Goal: Browse casually

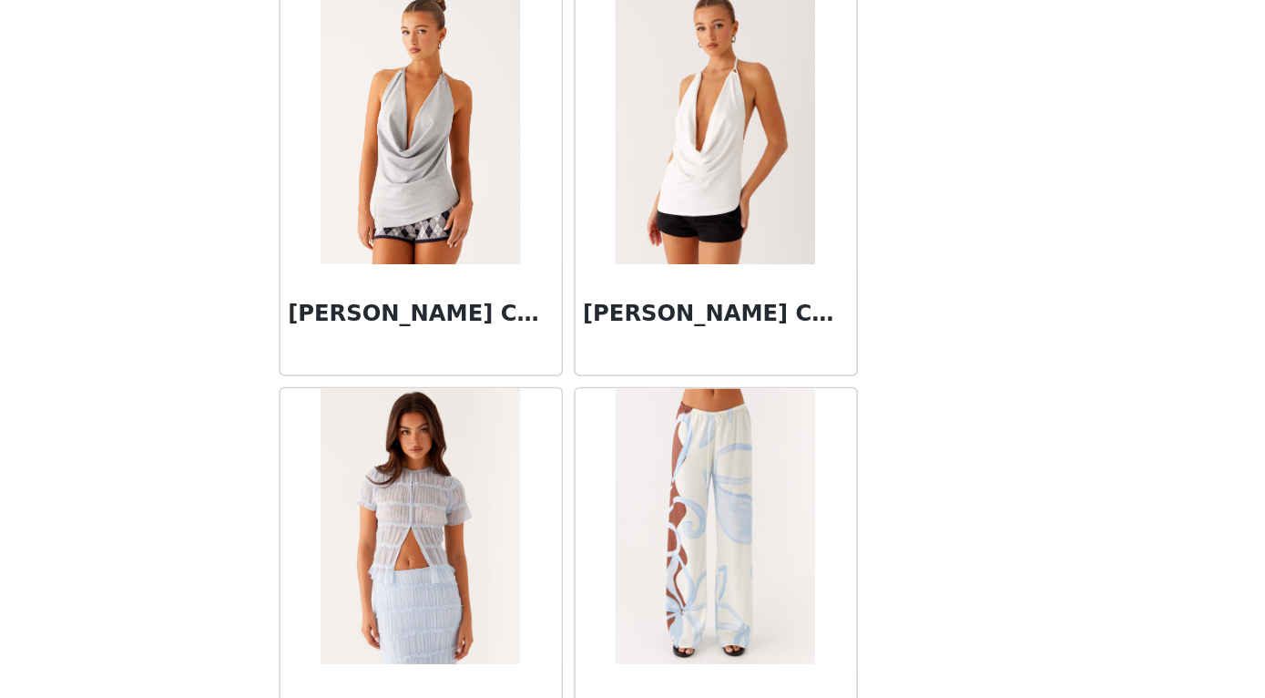
scroll to position [30244, 0]
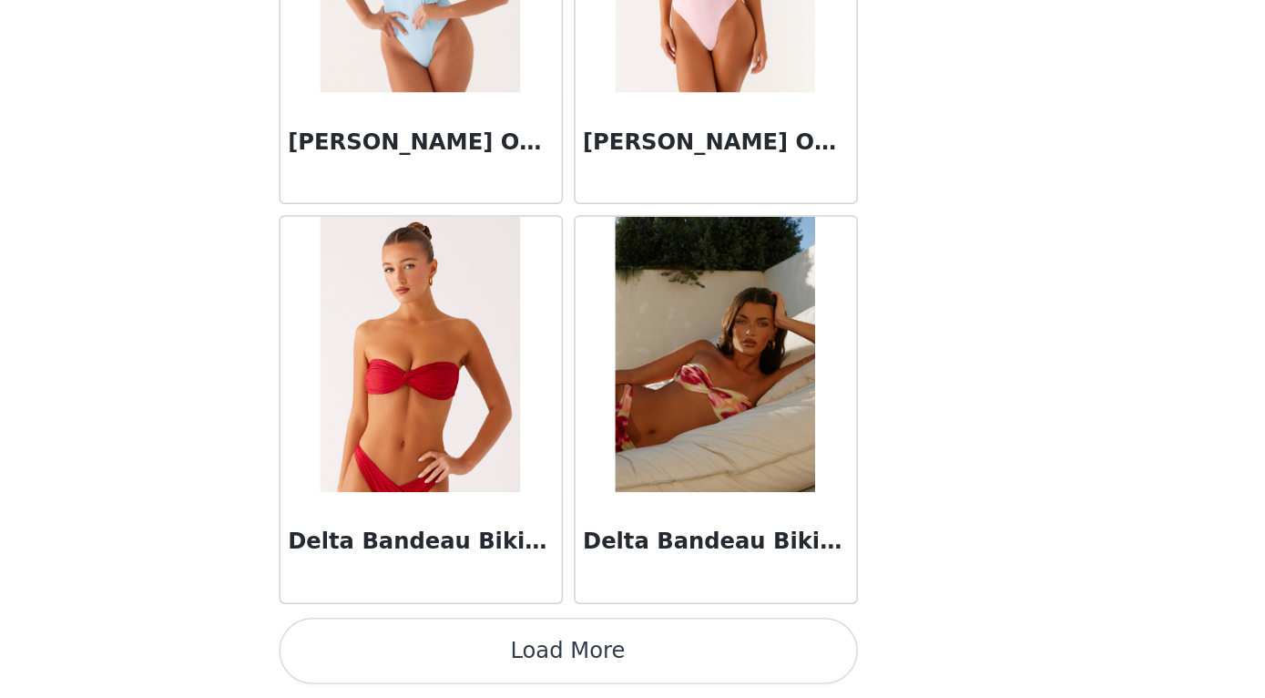
click at [461, 645] on button "Load More" at bounding box center [633, 667] width 383 height 44
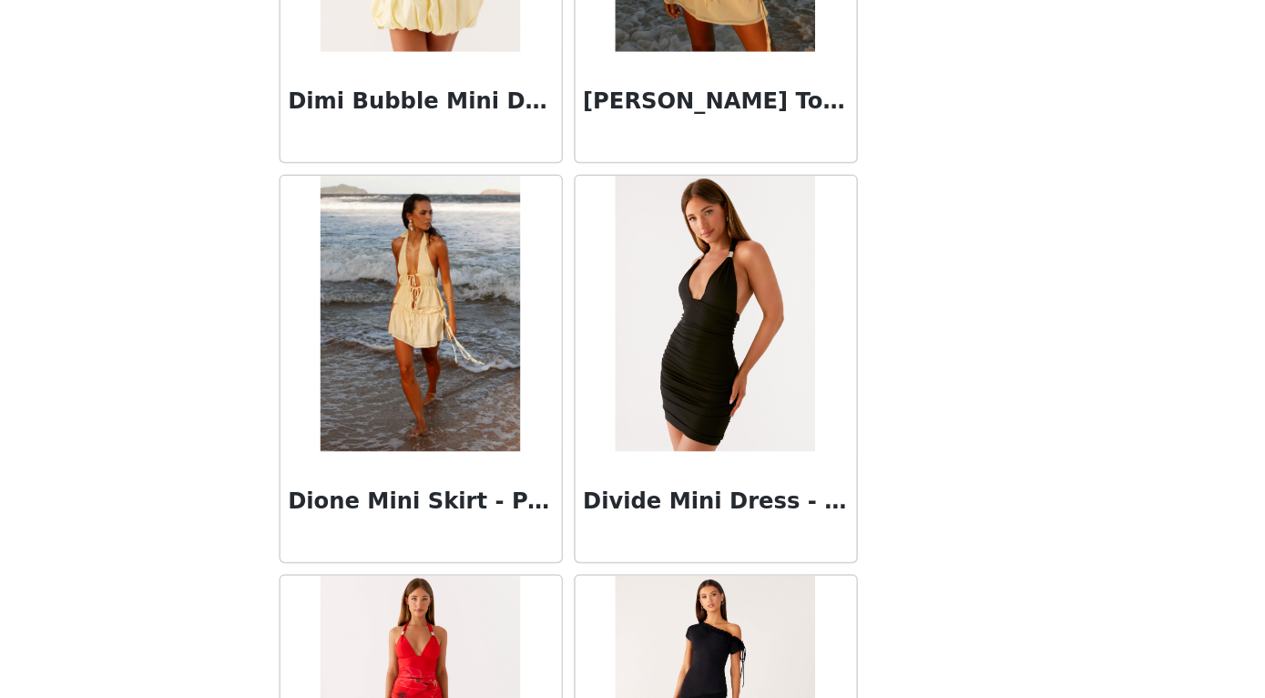
scroll to position [33317, 0]
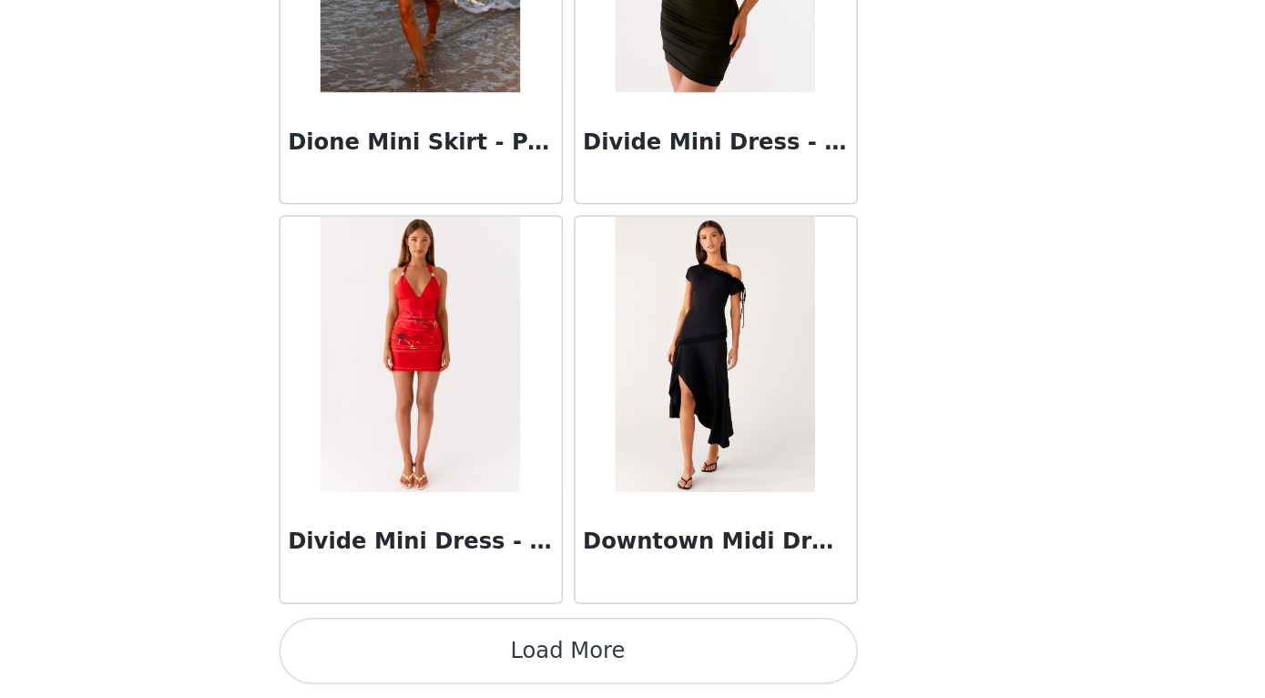
click at [442, 645] on button "Load More" at bounding box center [633, 667] width 383 height 44
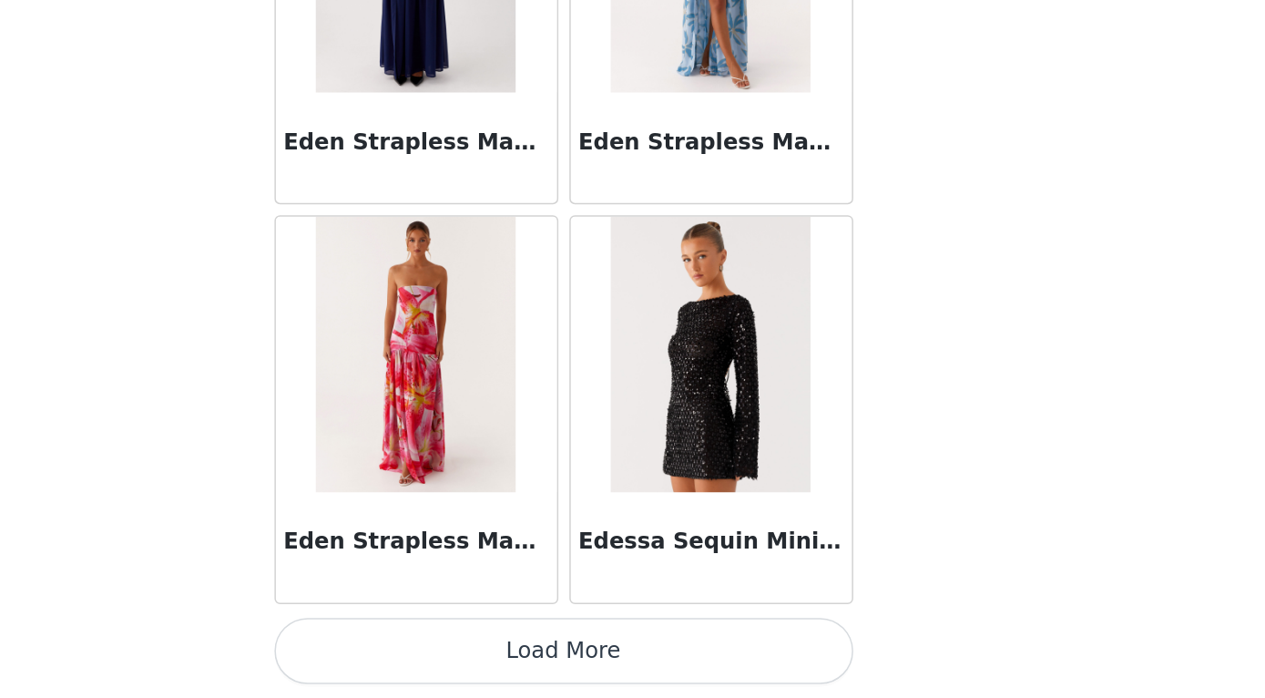
scroll to position [36432, 0]
click at [442, 645] on button "Load More" at bounding box center [633, 667] width 383 height 44
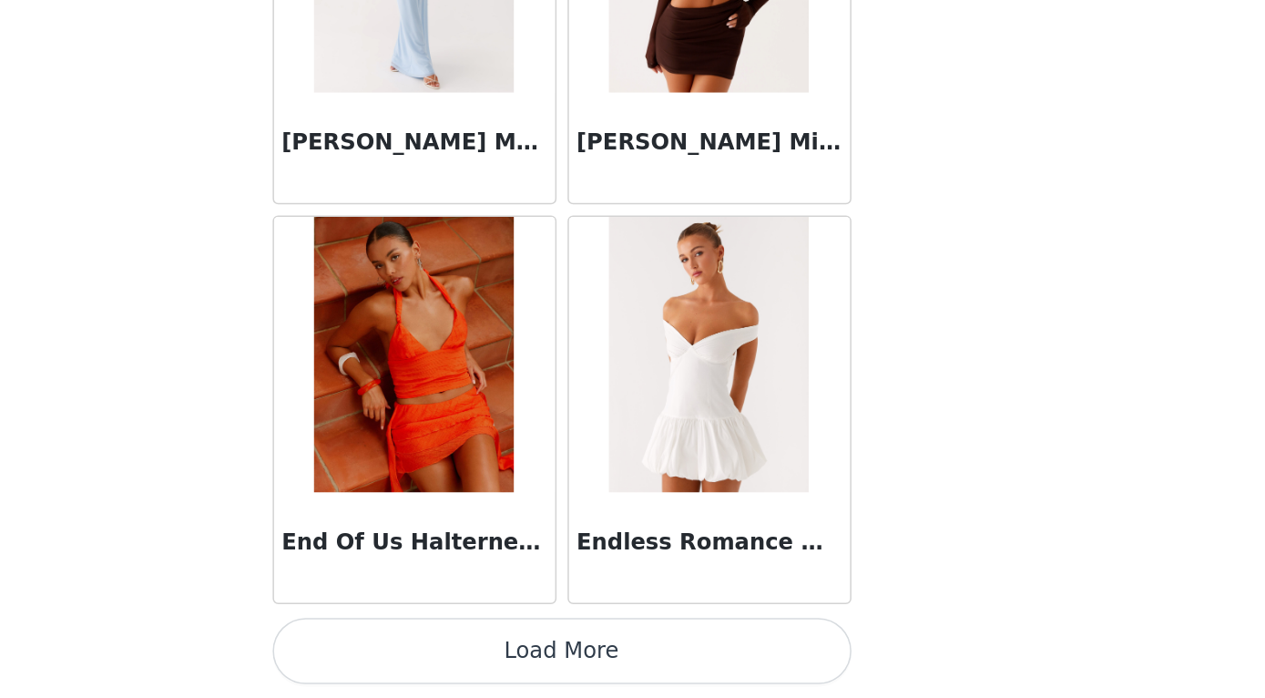
scroll to position [258, 0]
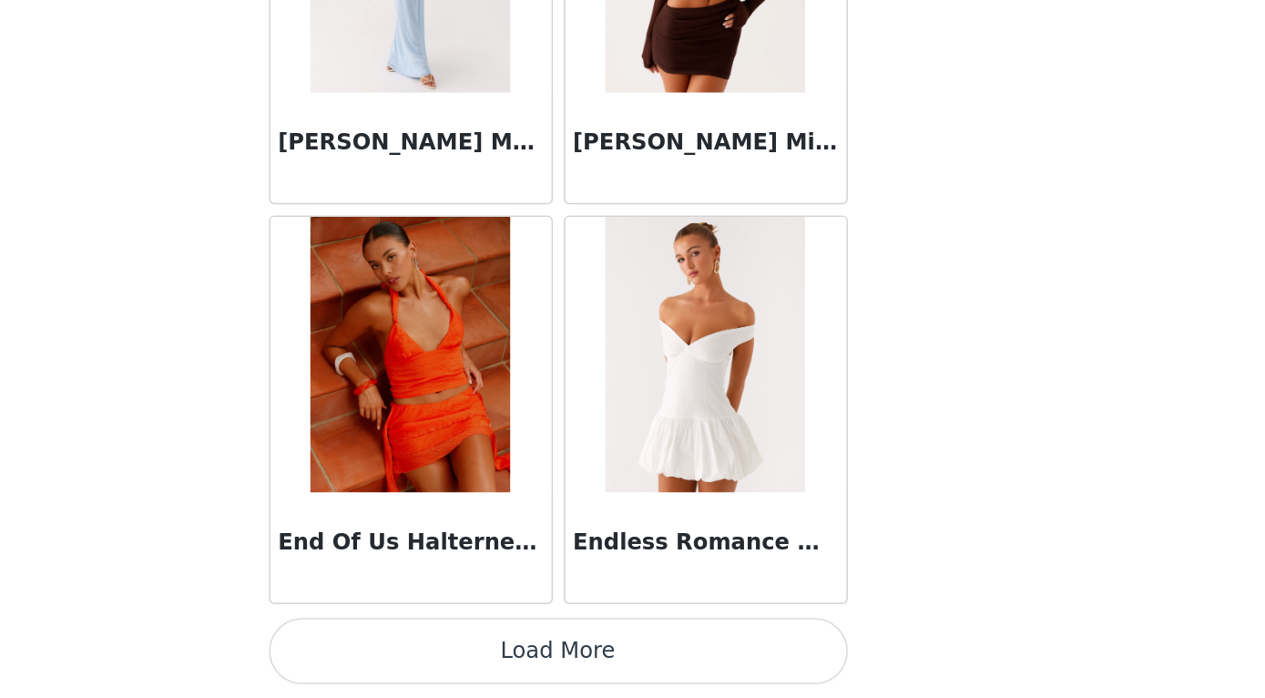
click at [442, 645] on button "Load More" at bounding box center [633, 667] width 383 height 44
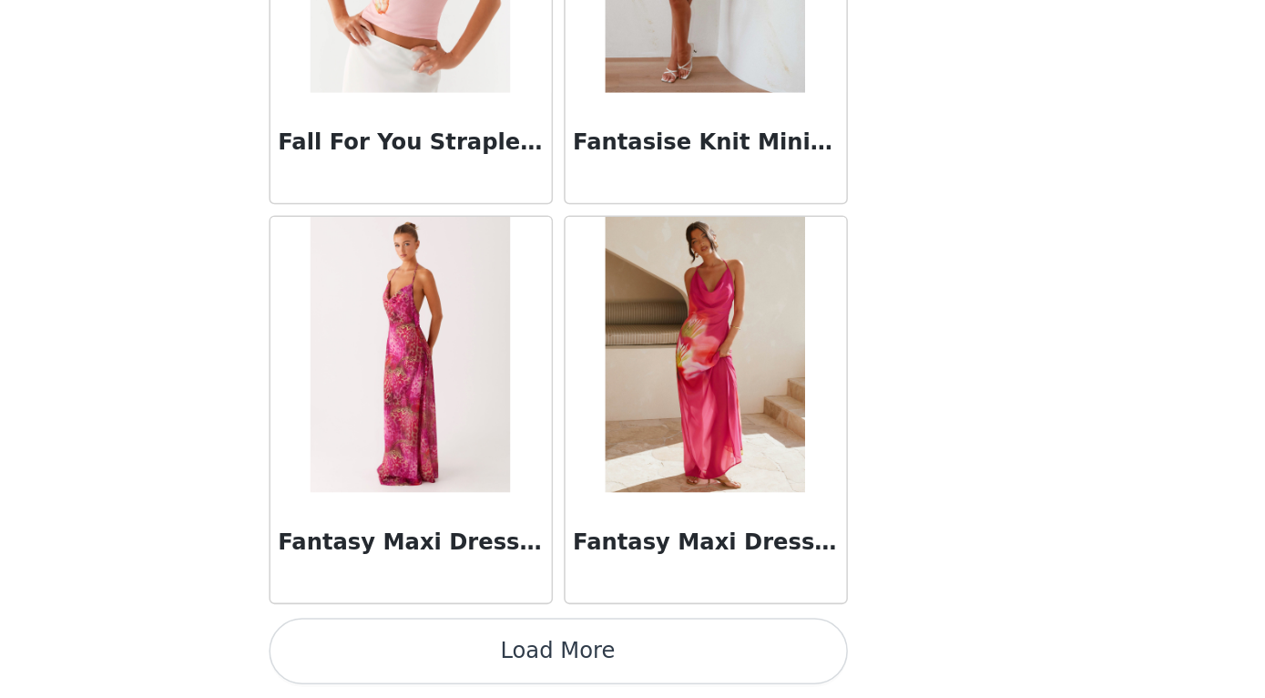
scroll to position [41716, 0]
click at [442, 645] on button "Load More" at bounding box center [633, 667] width 383 height 44
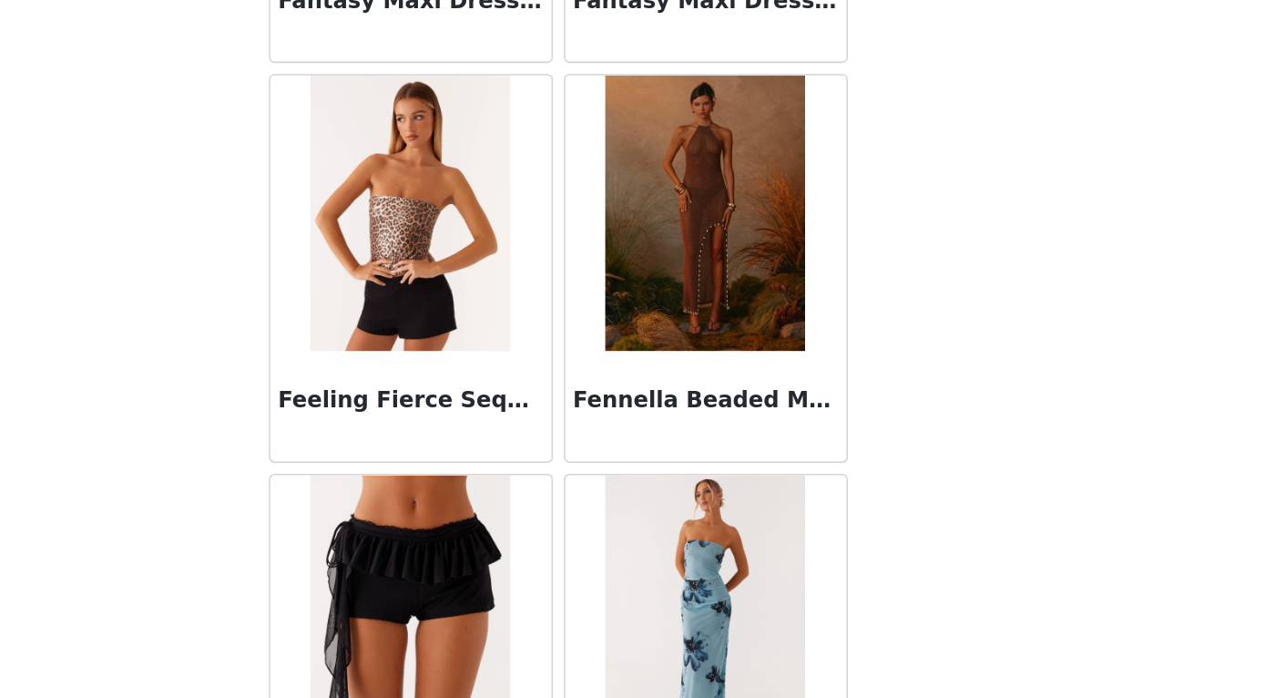
scroll to position [42075, 0]
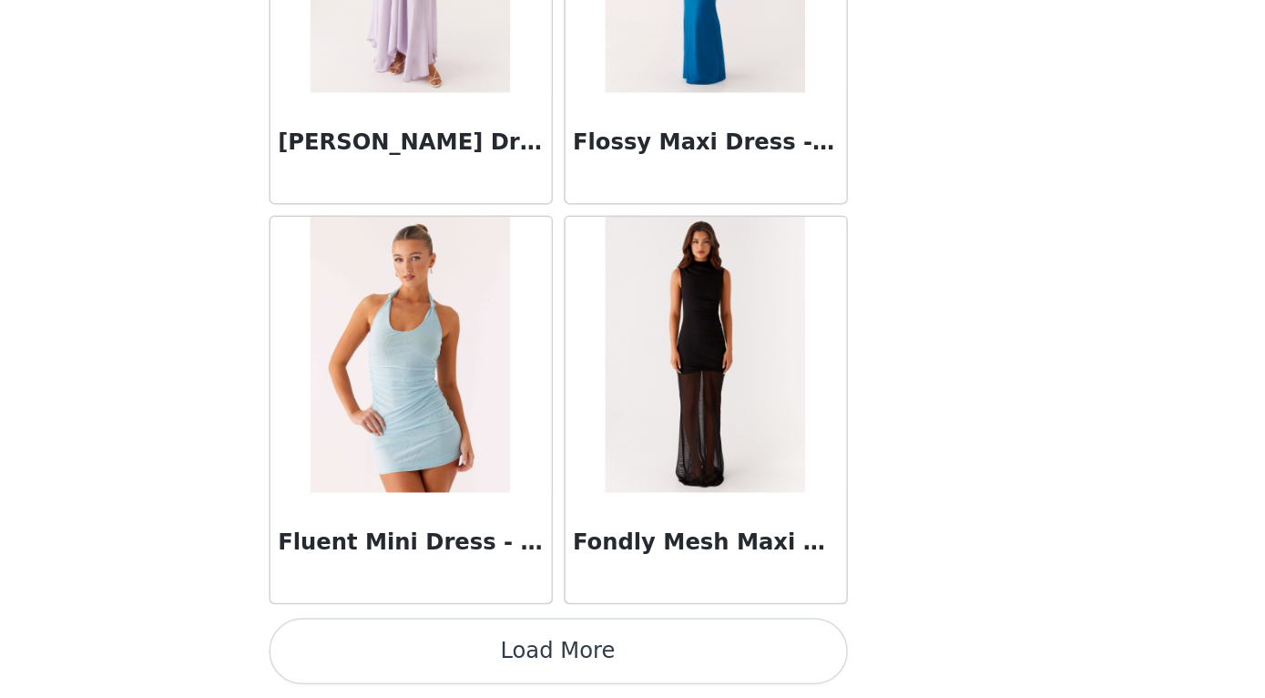
click at [442, 645] on button "Load More" at bounding box center [633, 667] width 383 height 44
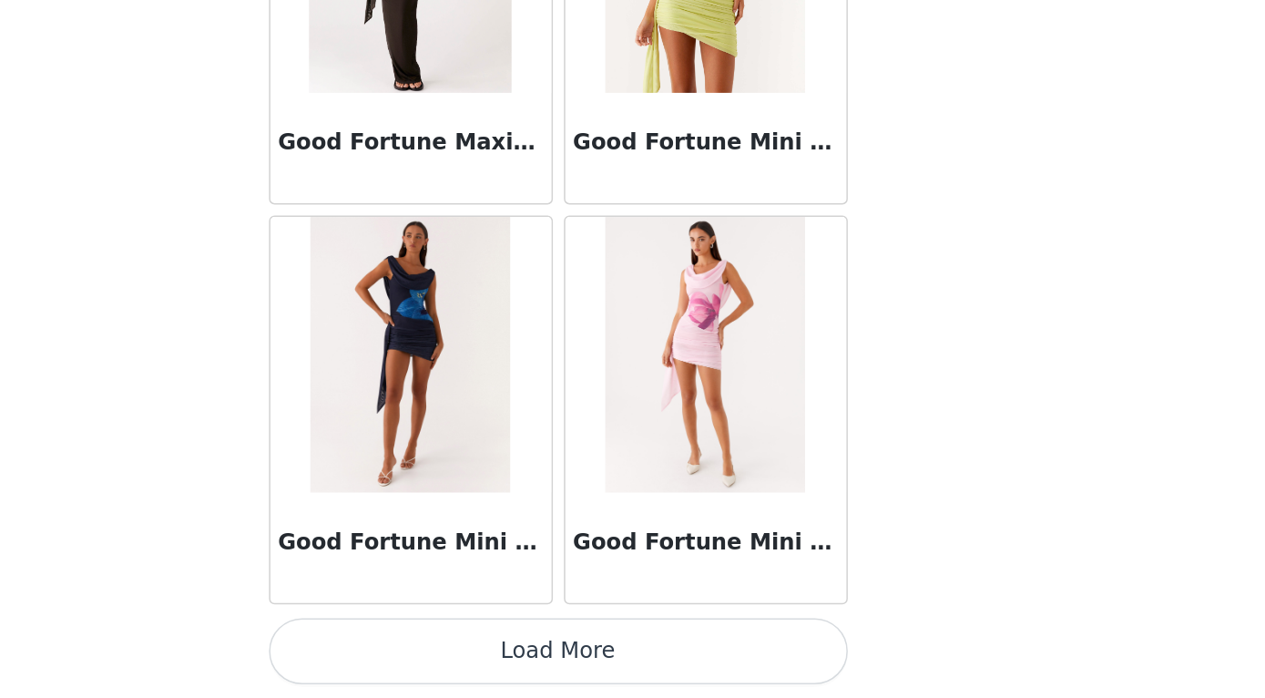
scroll to position [46999, 0]
click at [442, 645] on button "Load More" at bounding box center [633, 667] width 383 height 44
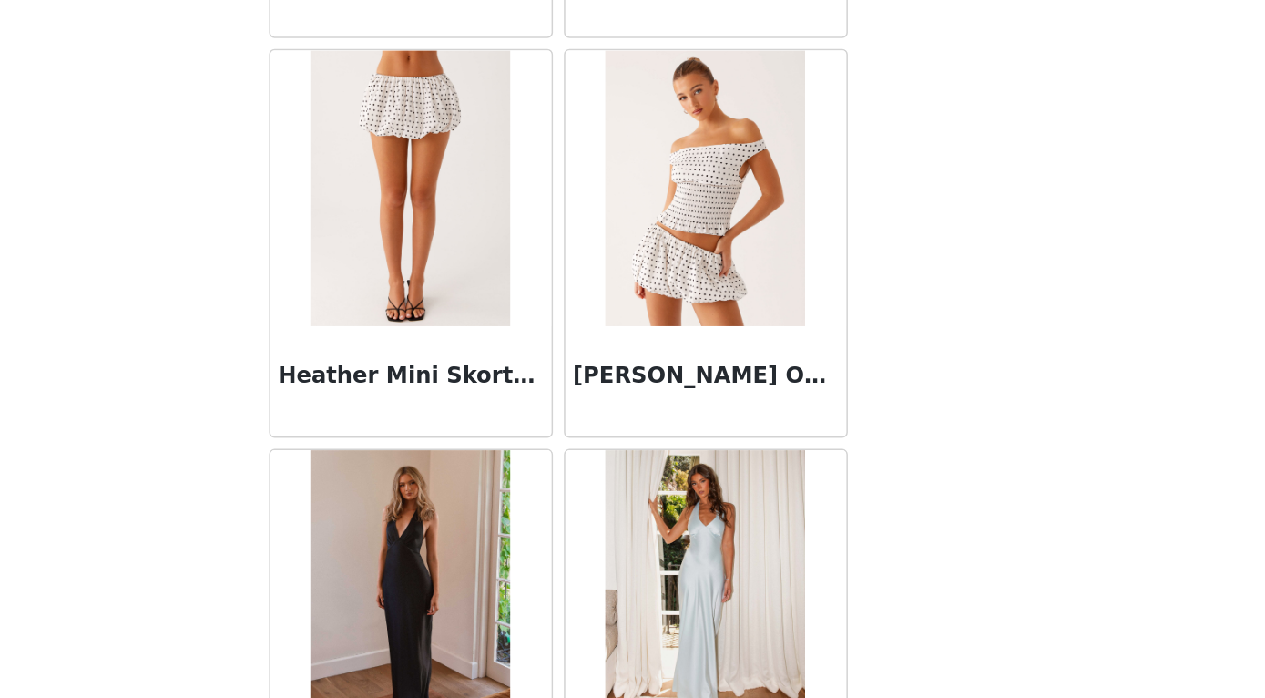
scroll to position [49483, 0]
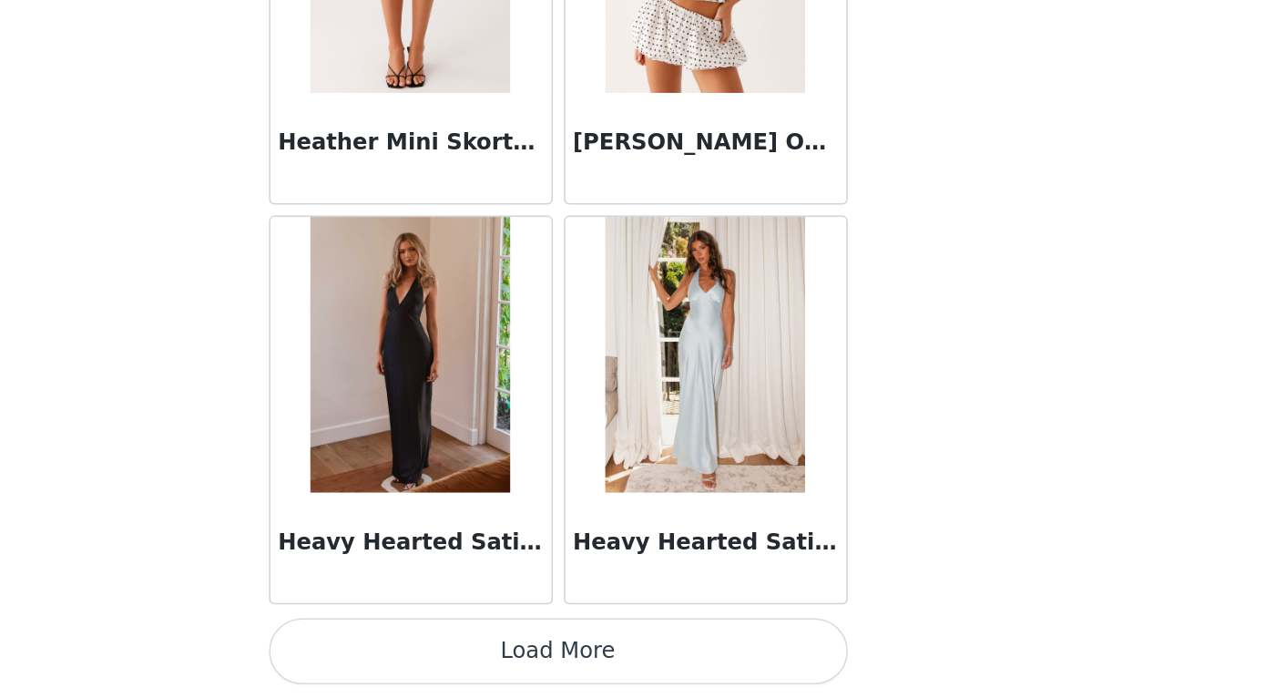
click at [442, 645] on button "Load More" at bounding box center [633, 667] width 383 height 44
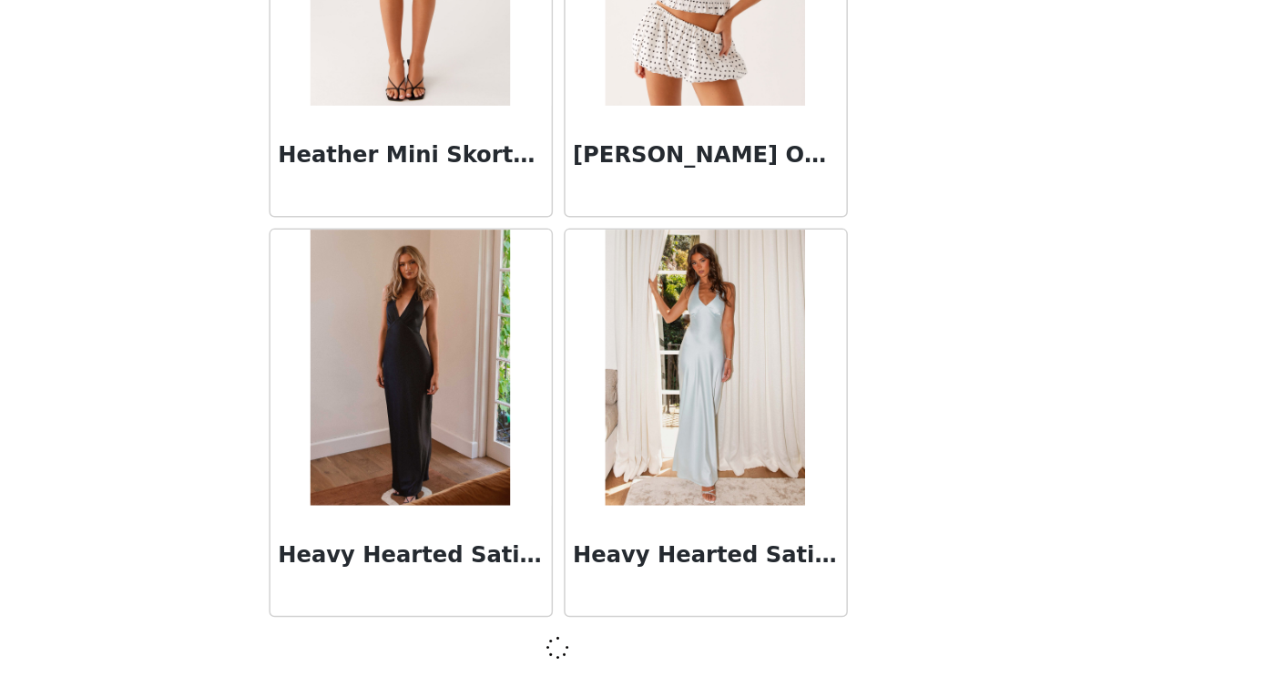
scroll to position [49633, 0]
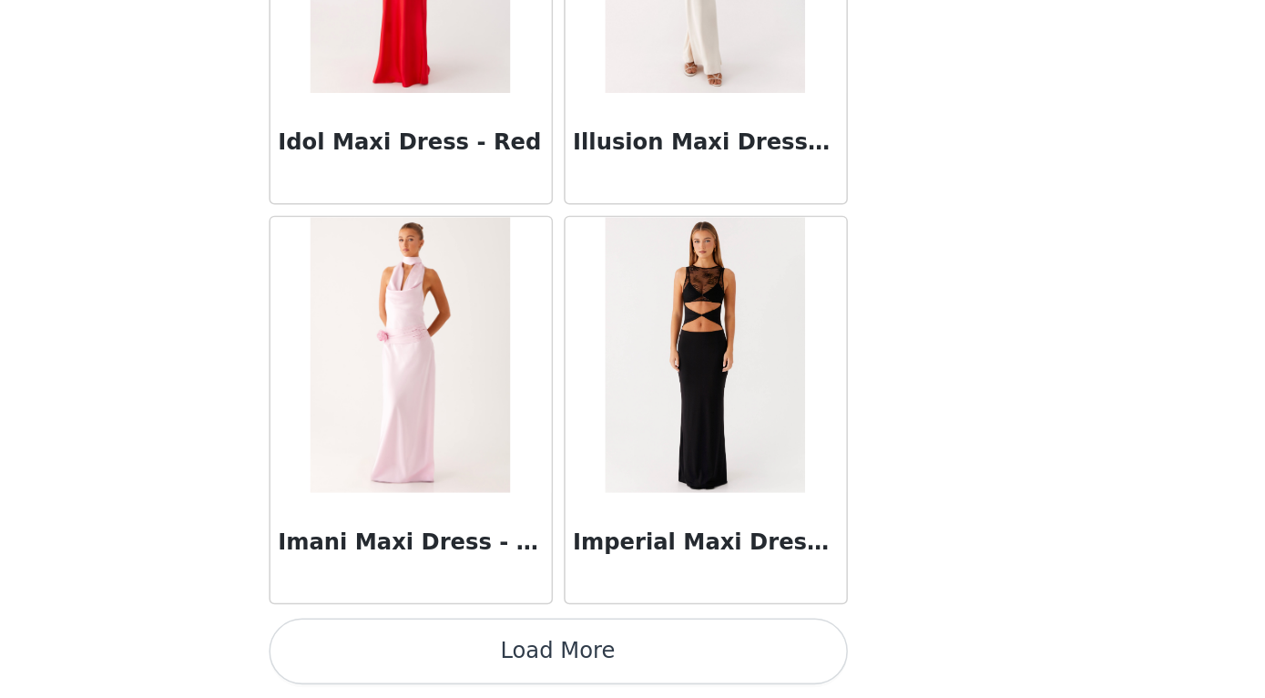
click at [442, 645] on button "Load More" at bounding box center [633, 667] width 383 height 44
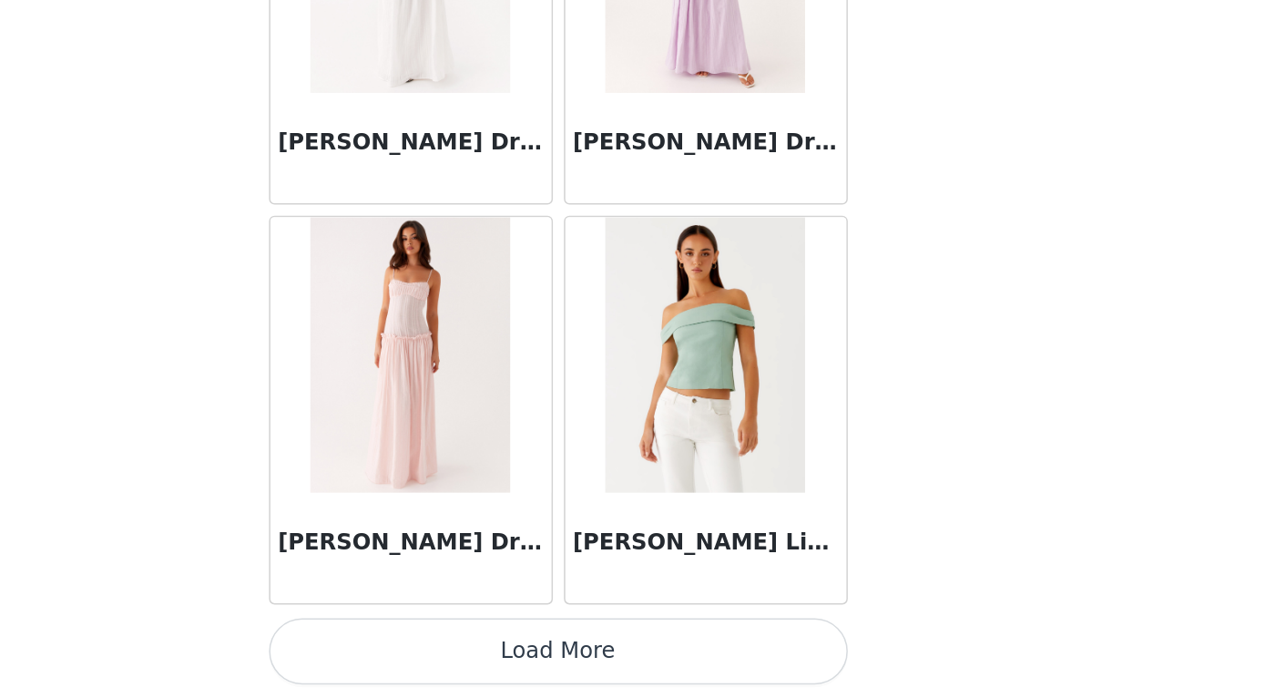
scroll to position [258, 0]
click at [442, 645] on button "Load More" at bounding box center [633, 667] width 383 height 44
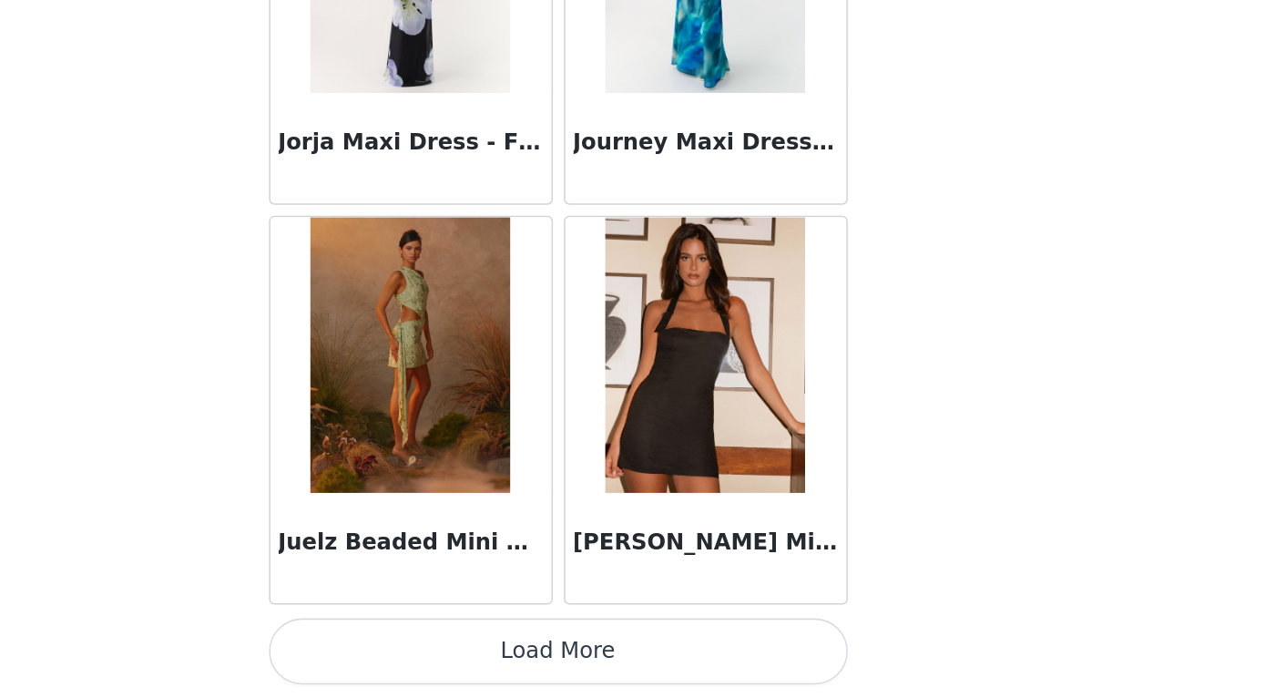
click at [442, 645] on button "Load More" at bounding box center [633, 667] width 383 height 44
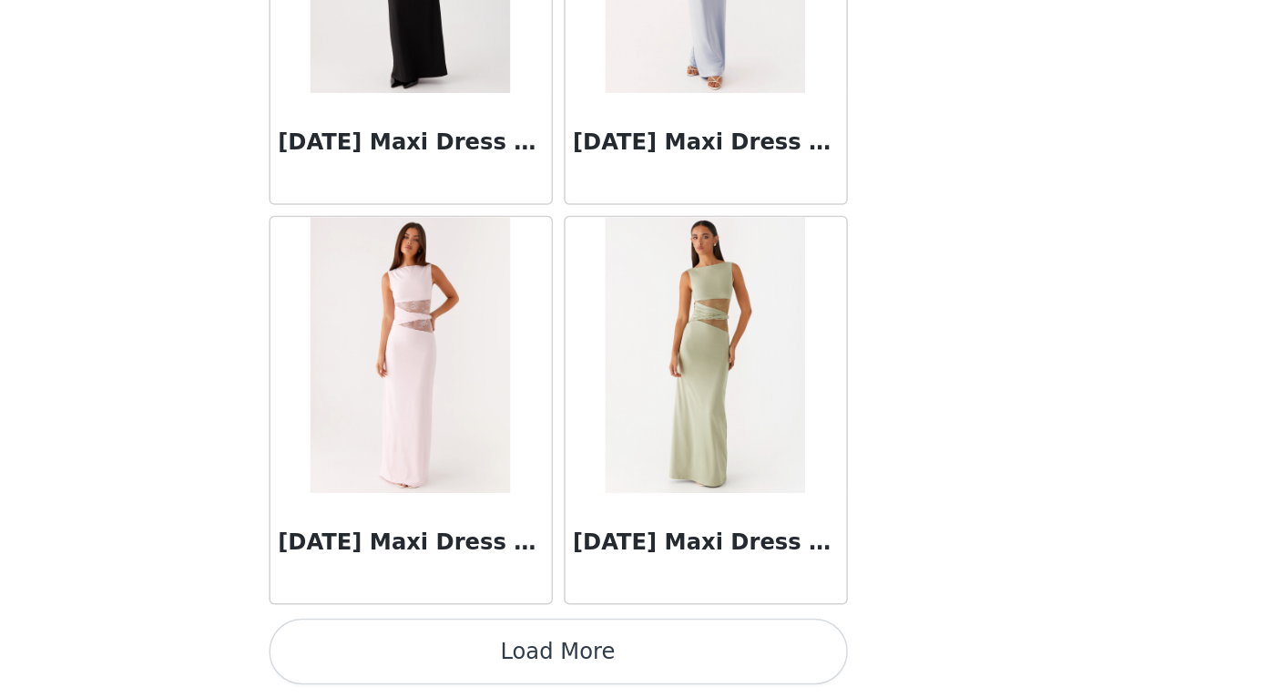
scroll to position [60208, 0]
click at [442, 645] on button "Load More" at bounding box center [633, 667] width 383 height 44
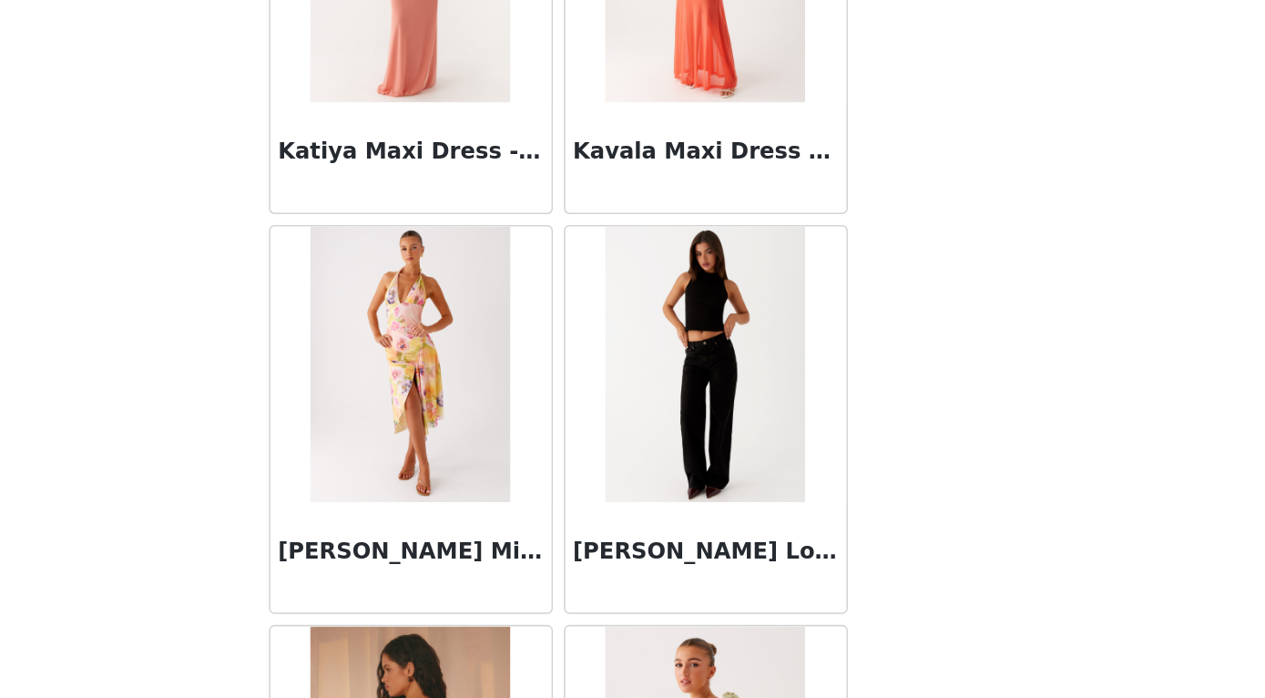
scroll to position [61260, 0]
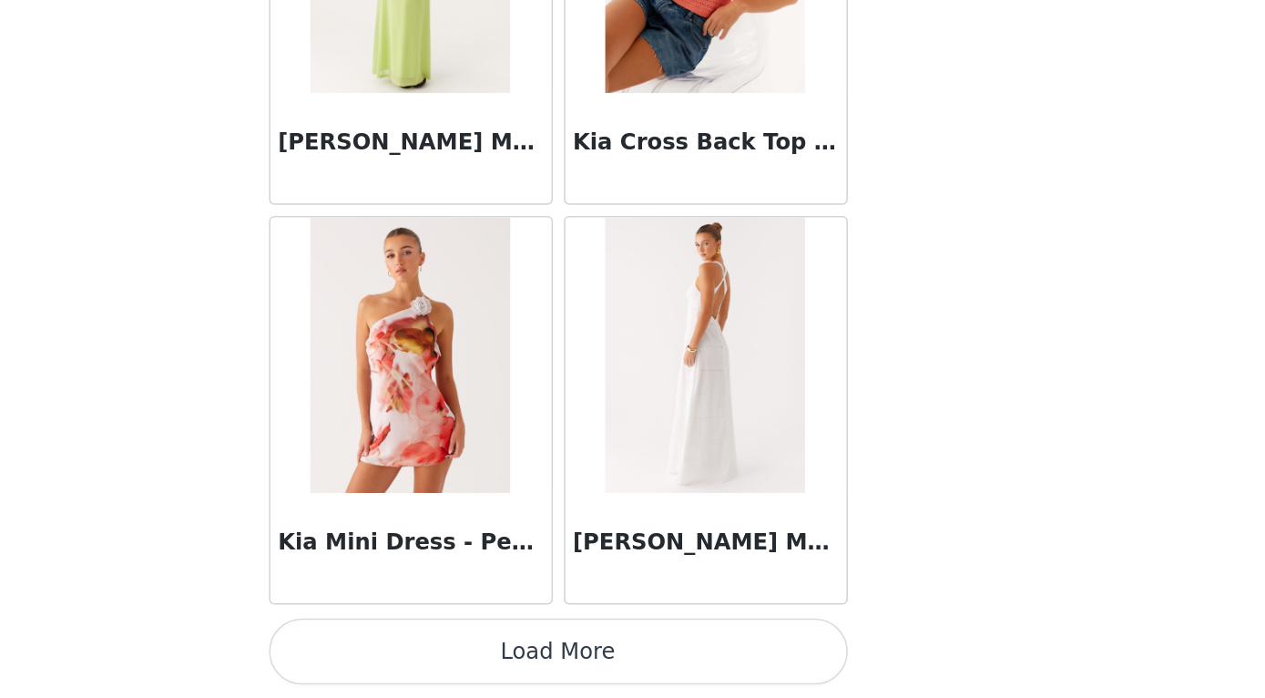
click at [442, 645] on button "Load More" at bounding box center [633, 667] width 383 height 44
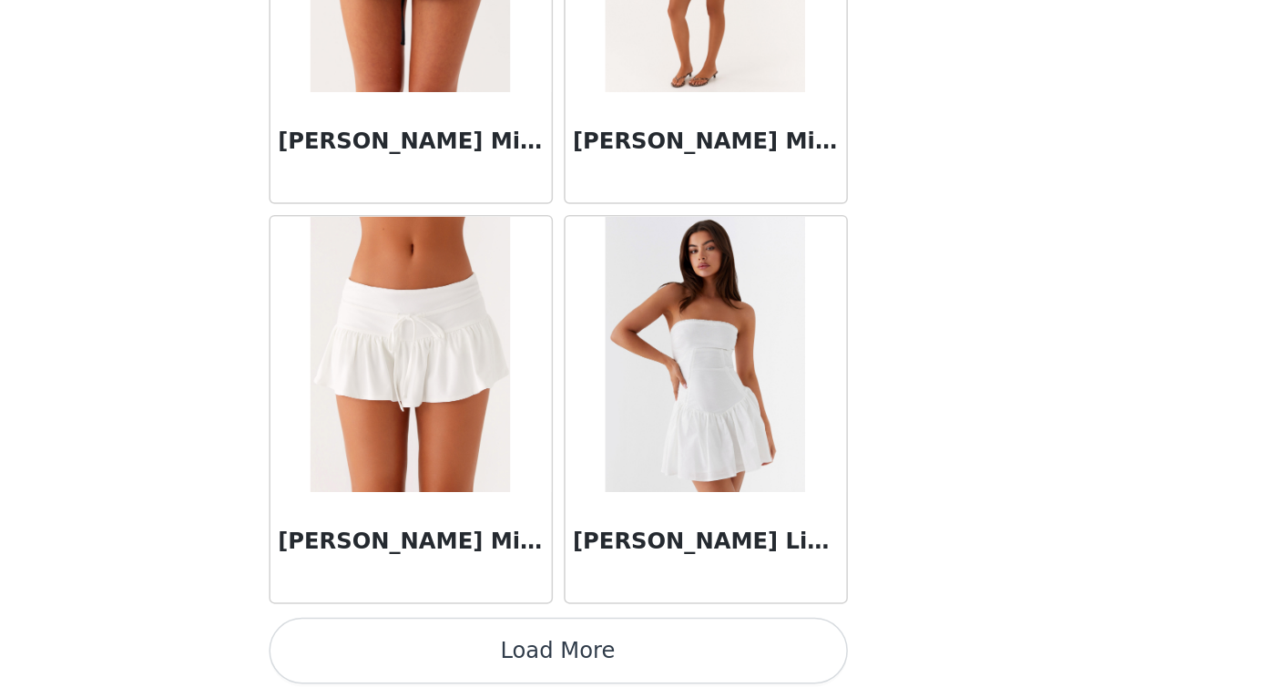
scroll to position [258, 0]
click at [442, 645] on button "Load More" at bounding box center [633, 667] width 383 height 44
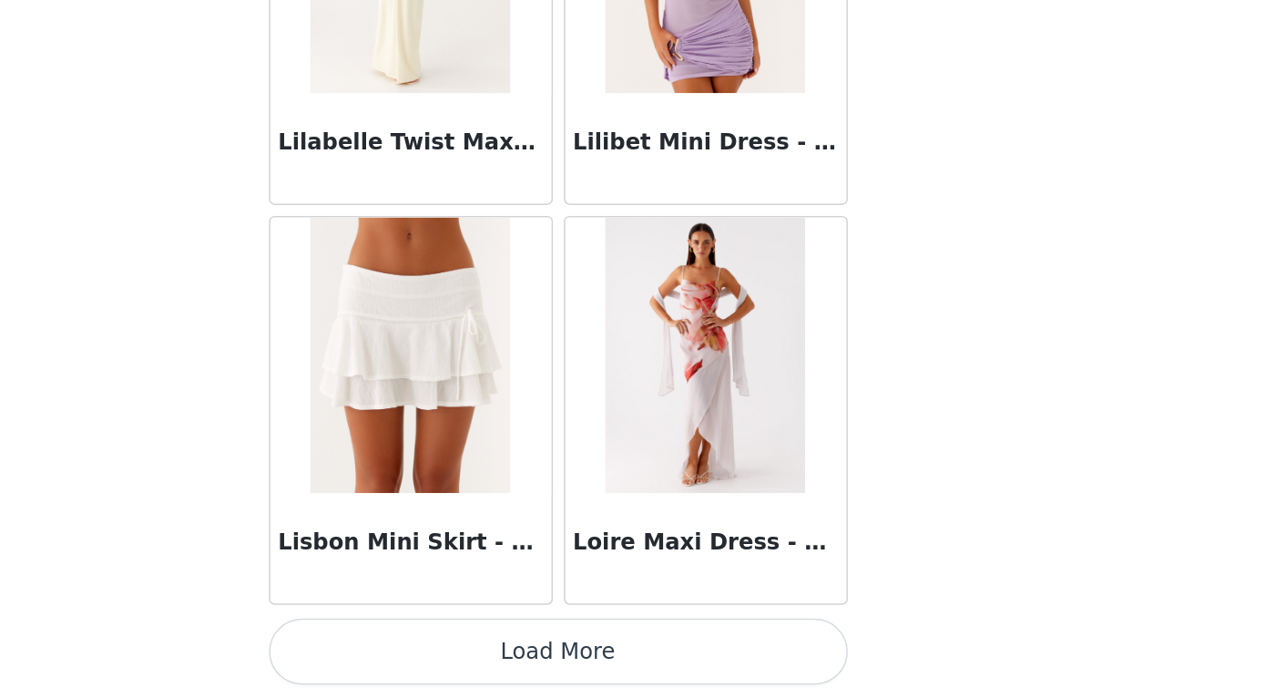
scroll to position [68133, 0]
click at [442, 645] on button "Load More" at bounding box center [633, 667] width 383 height 44
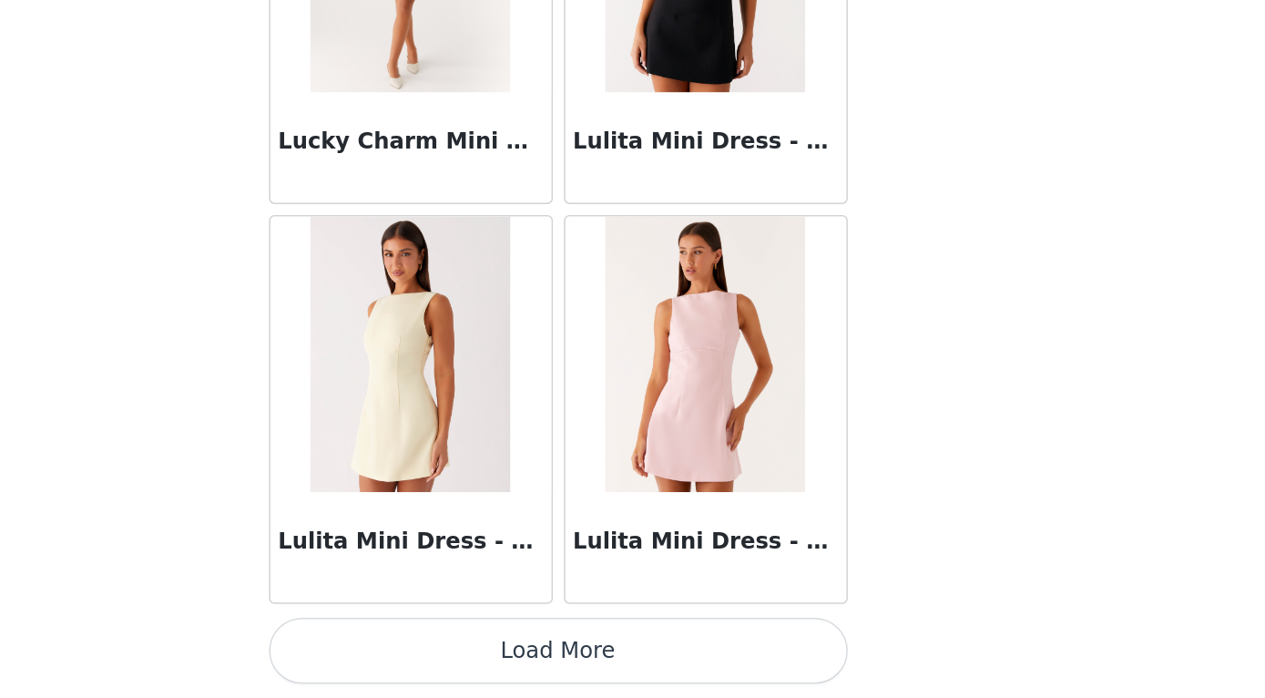
scroll to position [258, 0]
click at [442, 645] on button "Load More" at bounding box center [633, 667] width 383 height 44
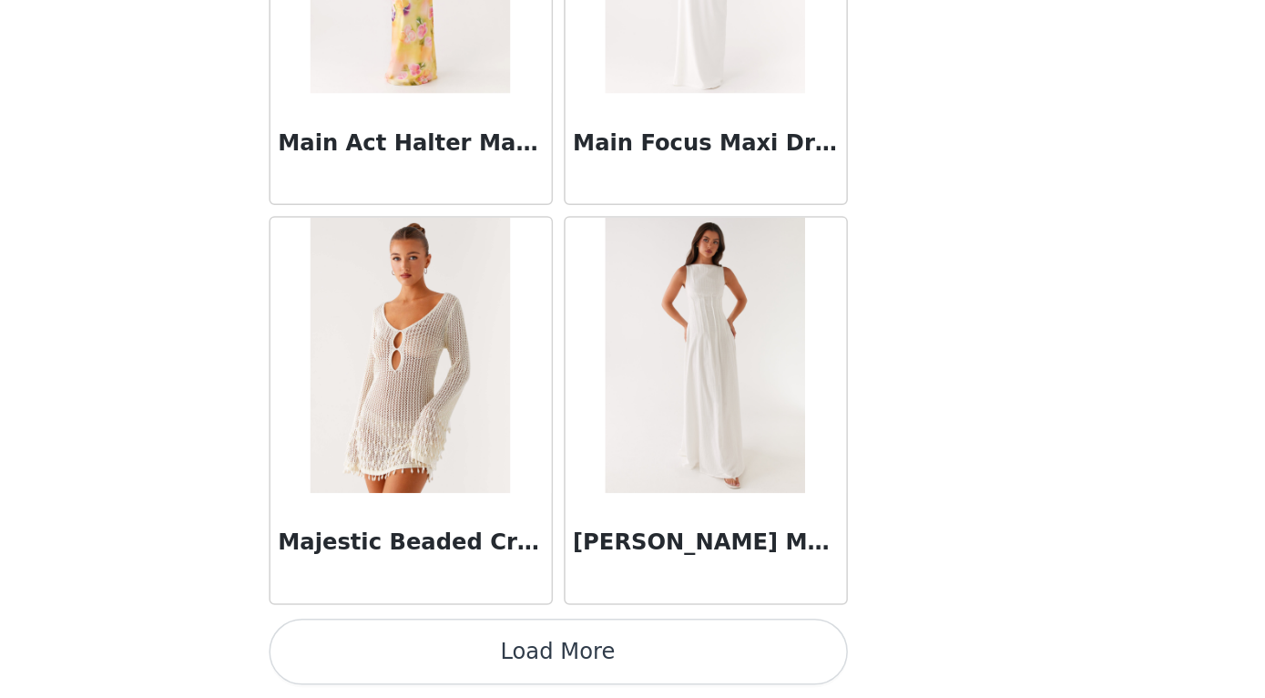
scroll to position [73416, 0]
click at [442, 645] on button "Load More" at bounding box center [633, 667] width 383 height 44
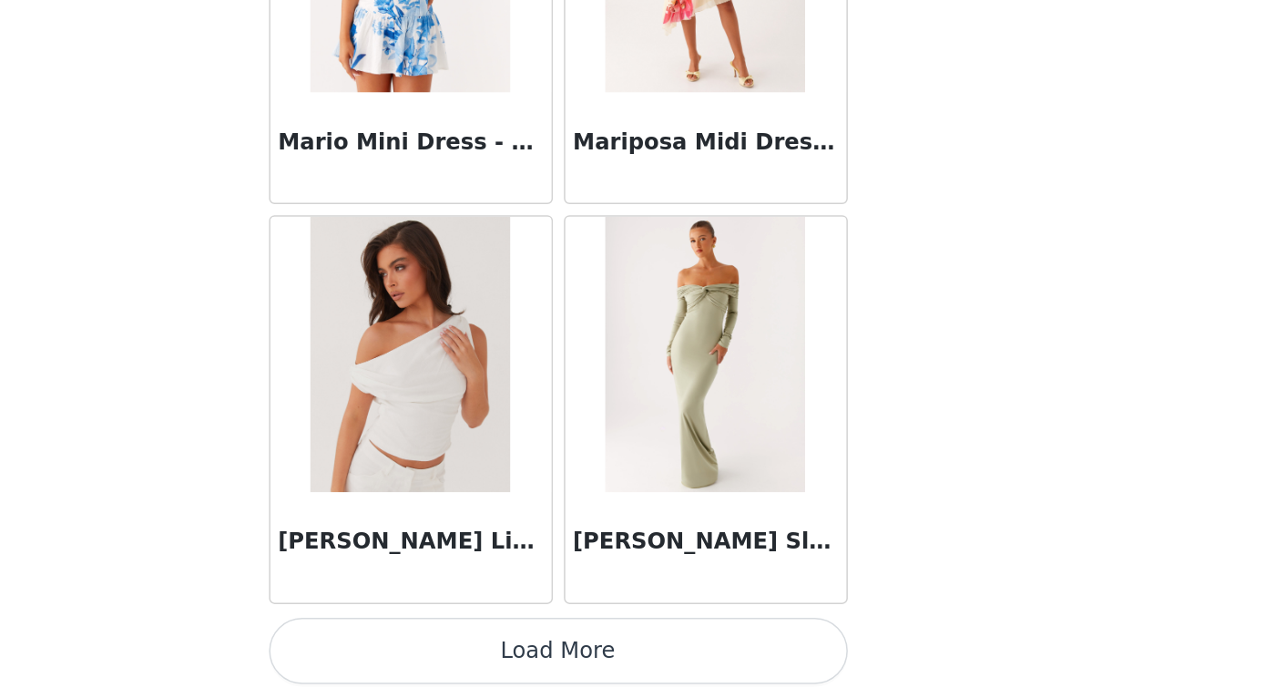
scroll to position [258, 0]
click at [442, 645] on button "Load More" at bounding box center [633, 667] width 383 height 44
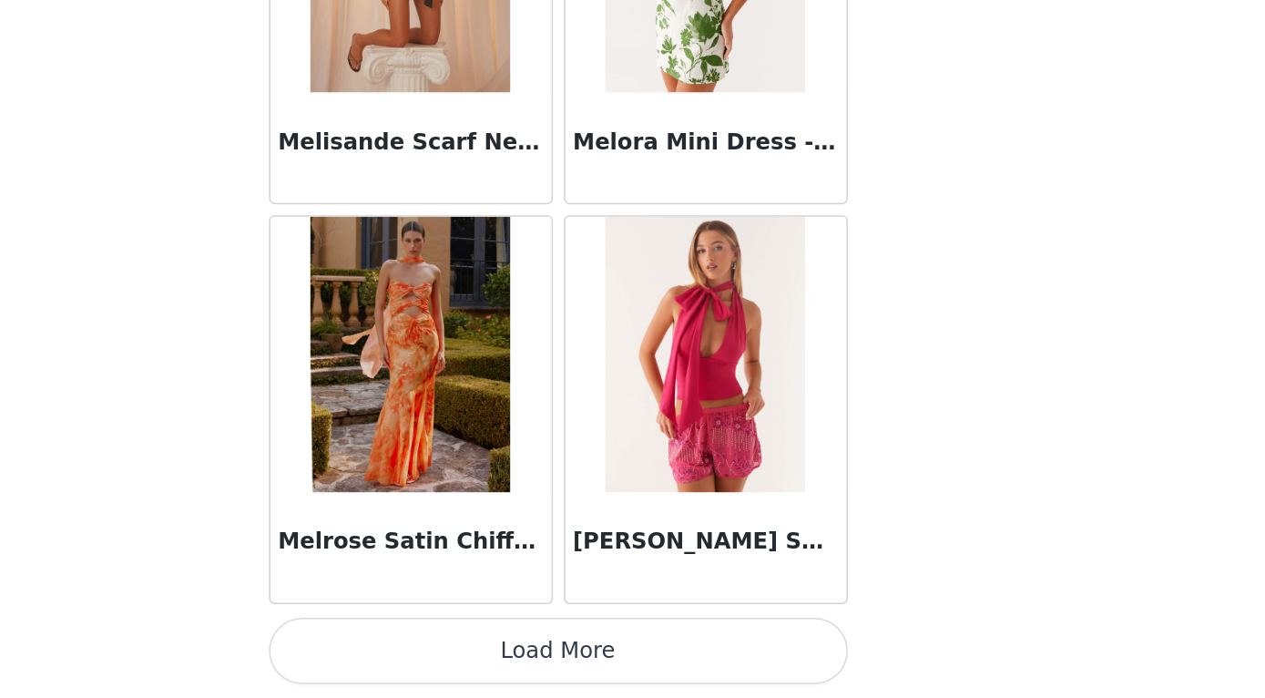
click at [442, 645] on button "Load More" at bounding box center [633, 667] width 383 height 44
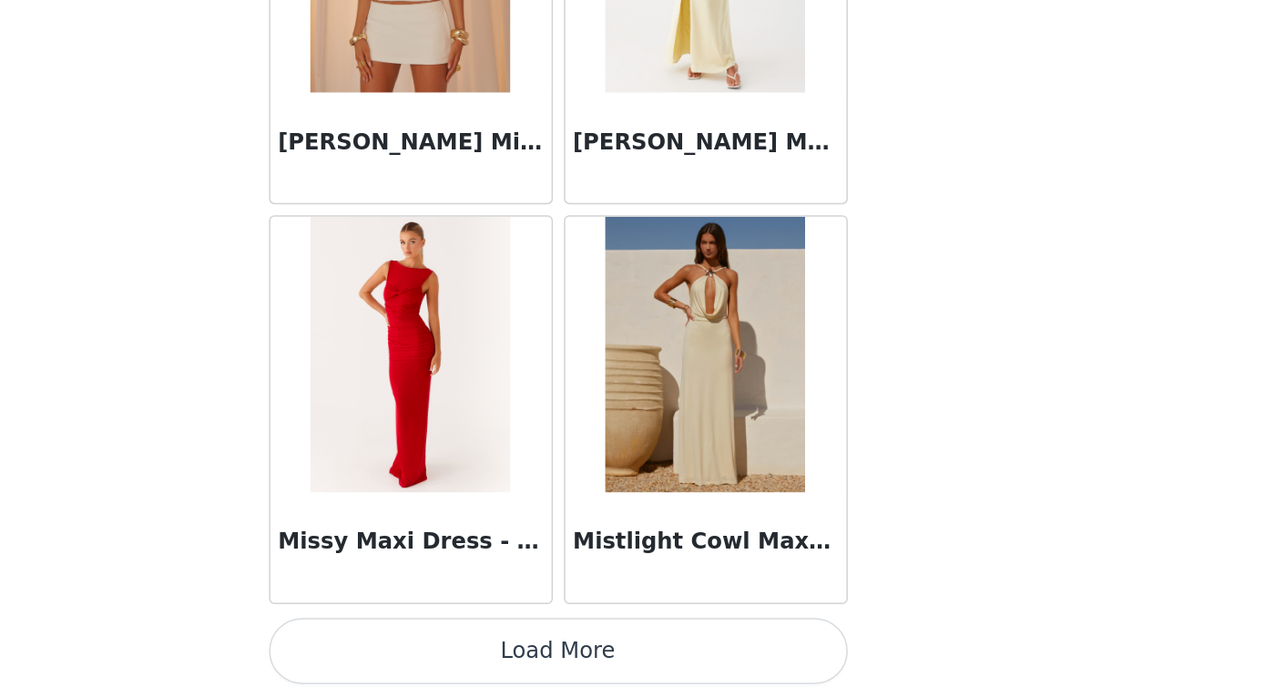
click at [442, 645] on button "Load More" at bounding box center [633, 667] width 383 height 44
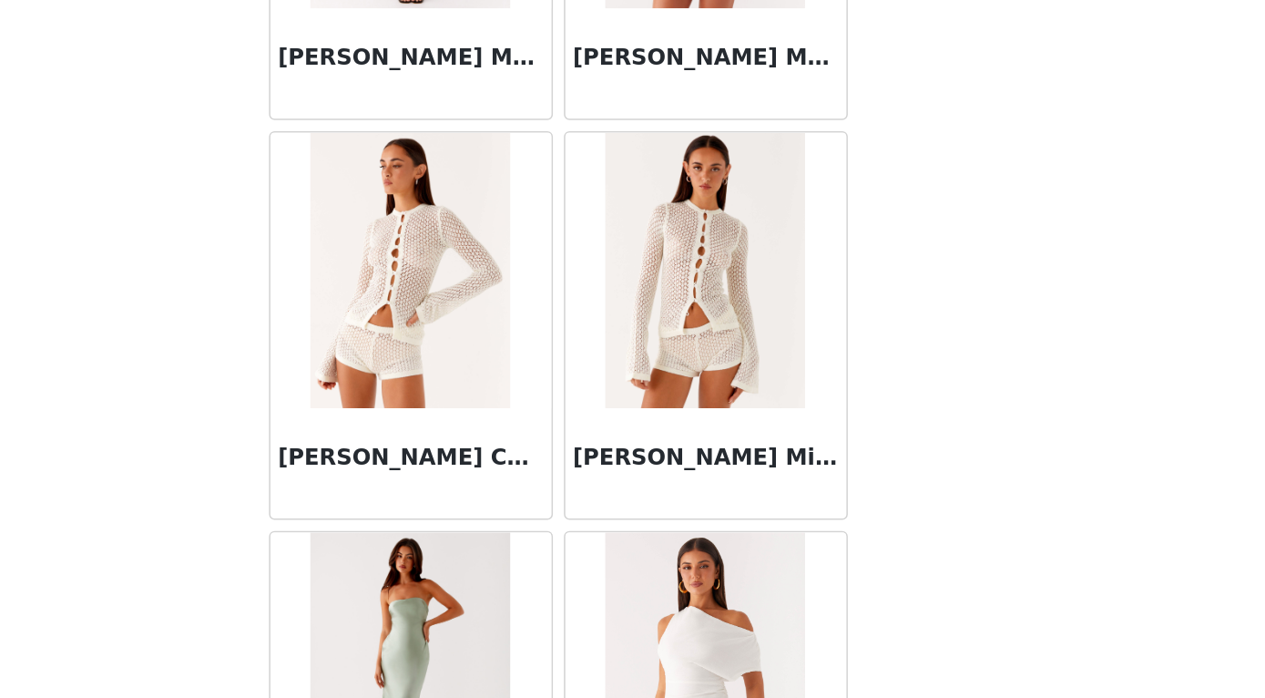
scroll to position [81926, 0]
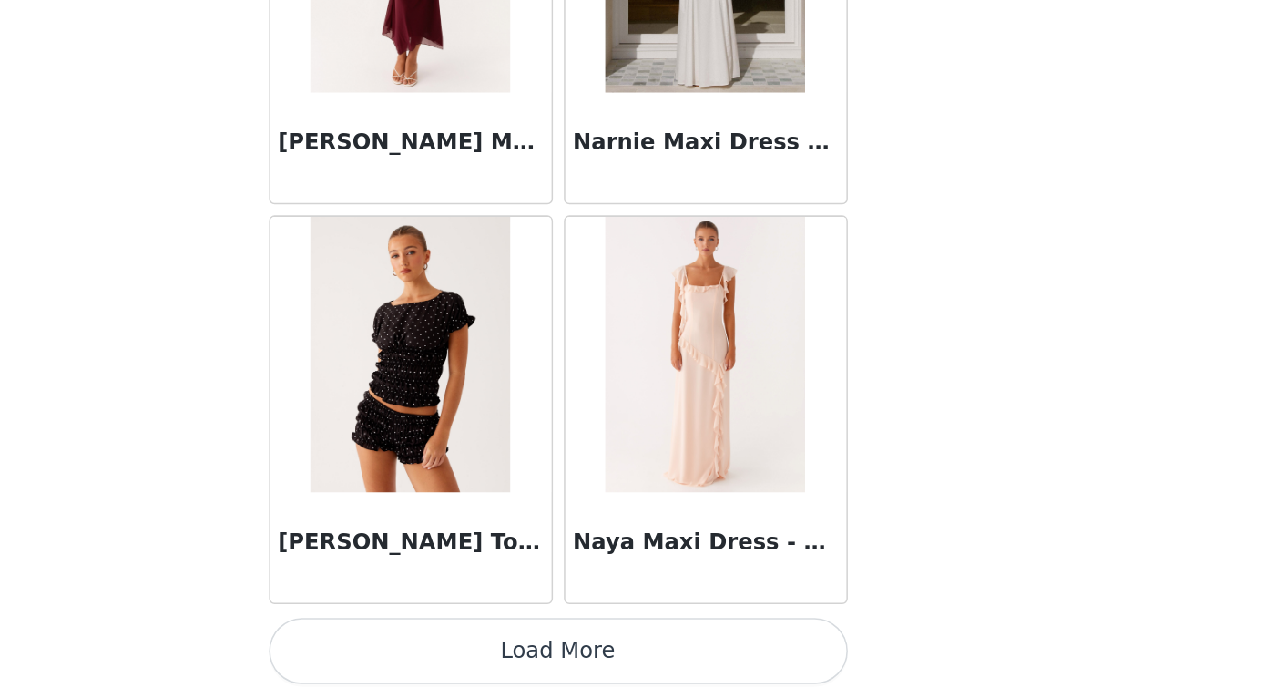
click at [442, 645] on button "Load More" at bounding box center [633, 667] width 383 height 44
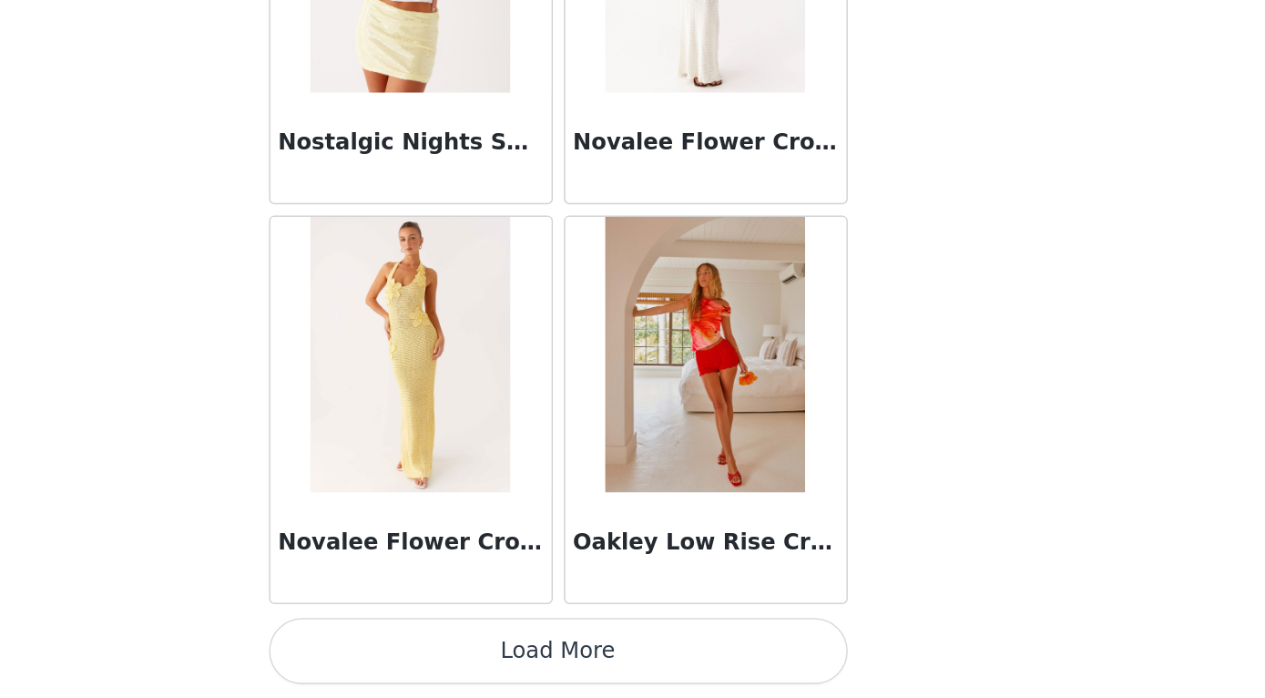
scroll to position [258, 0]
click at [442, 645] on button "Load More" at bounding box center [633, 667] width 383 height 44
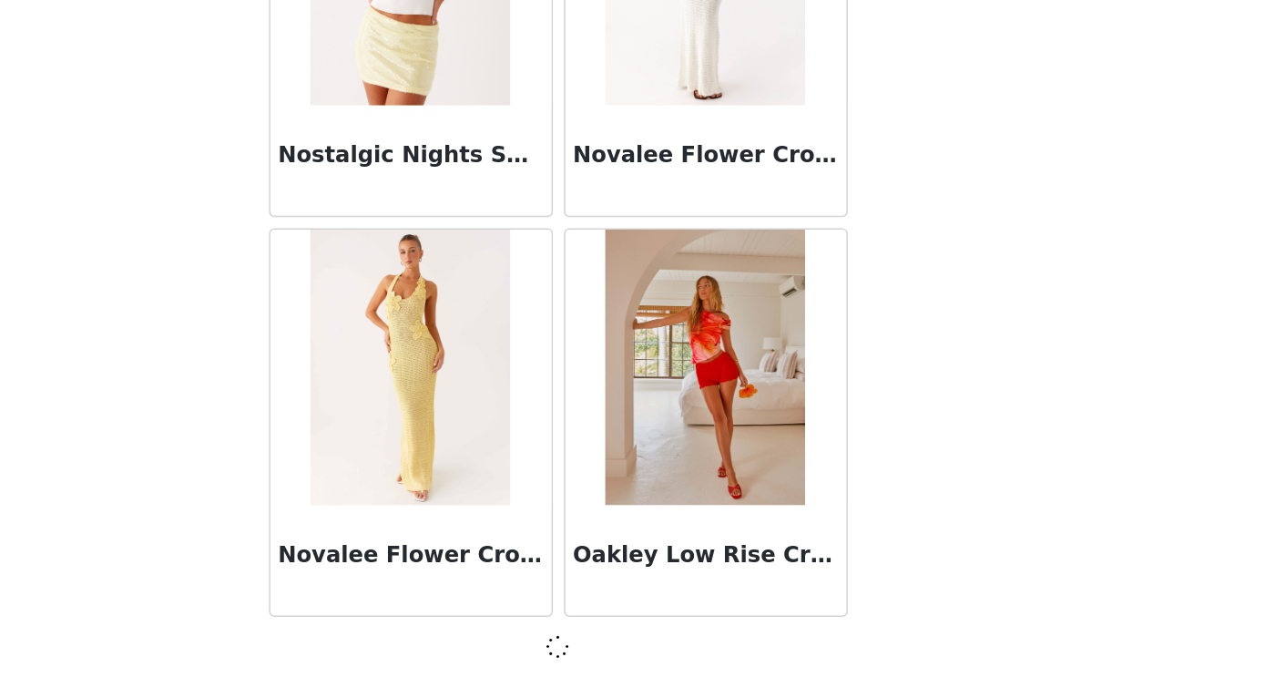
click at [442, 653] on div at bounding box center [633, 664] width 383 height 22
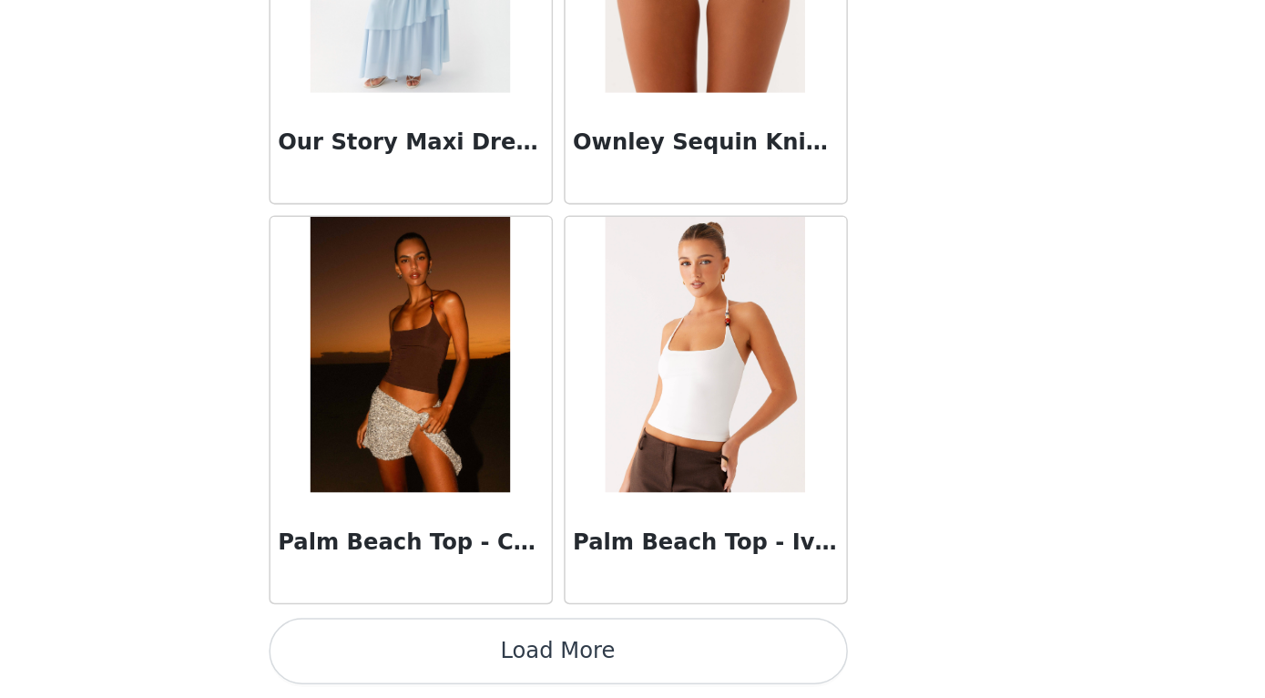
click at [442, 645] on button "Load More" at bounding box center [633, 667] width 383 height 44
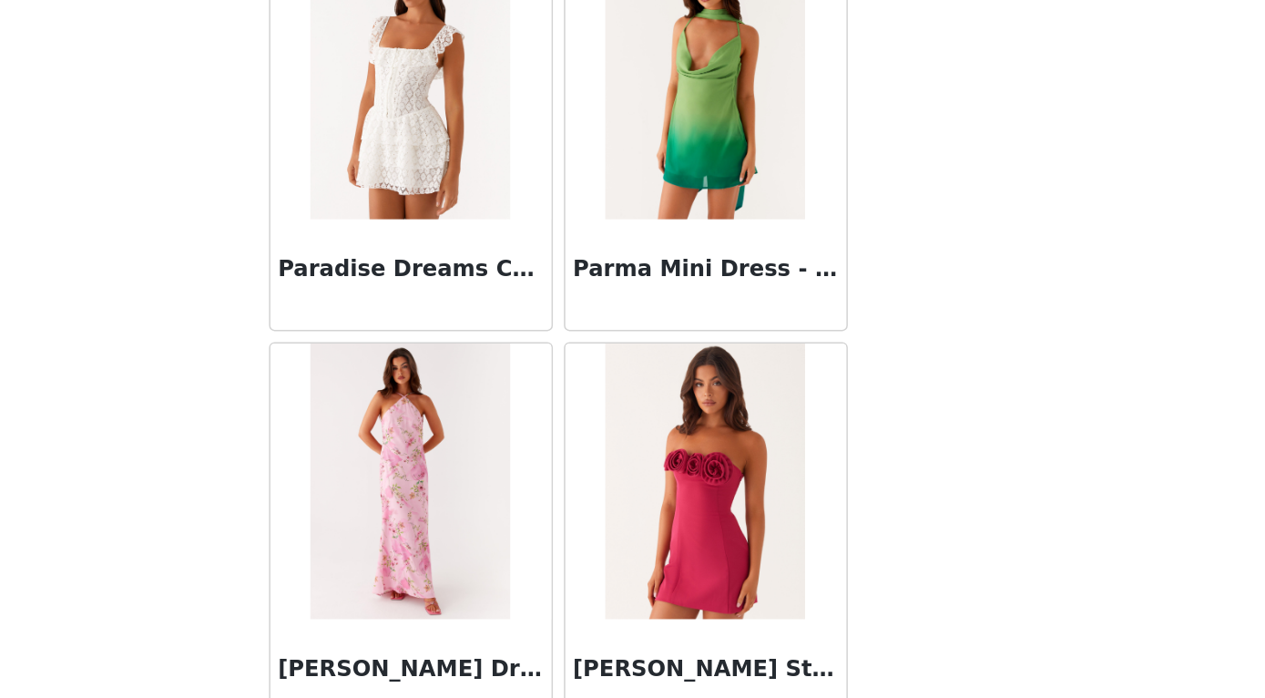
scroll to position [90507, 0]
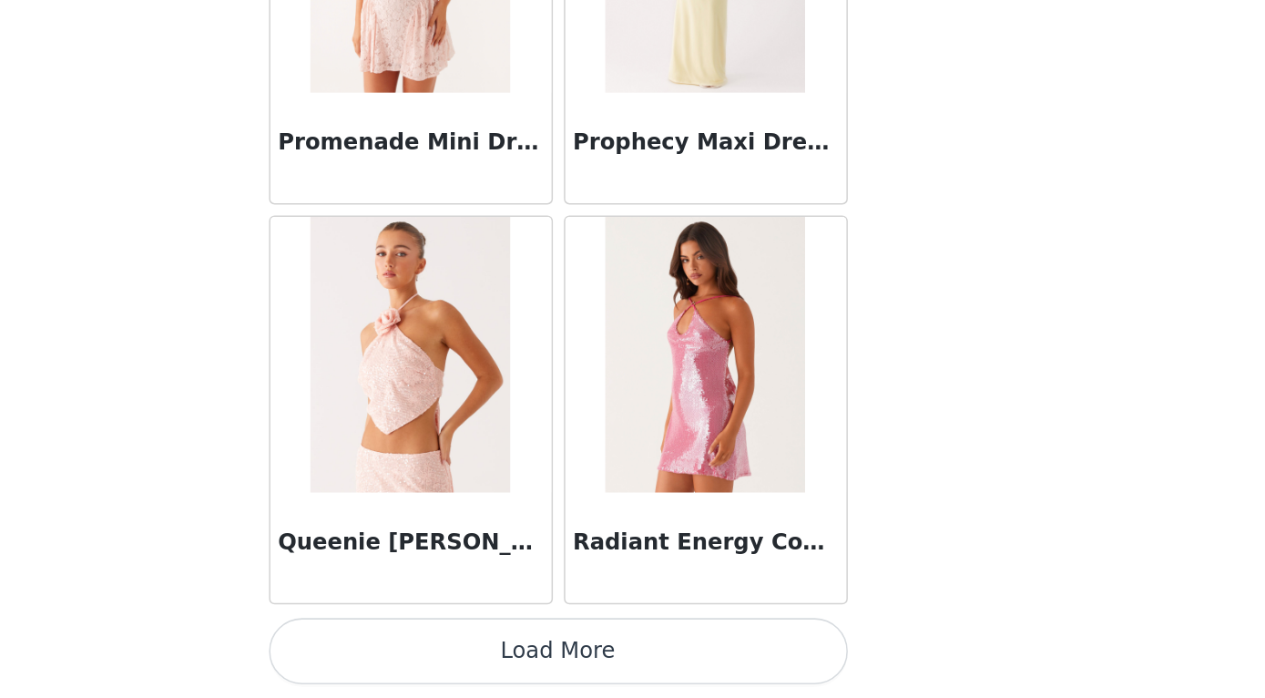
click at [442, 645] on button "Load More" at bounding box center [633, 667] width 383 height 44
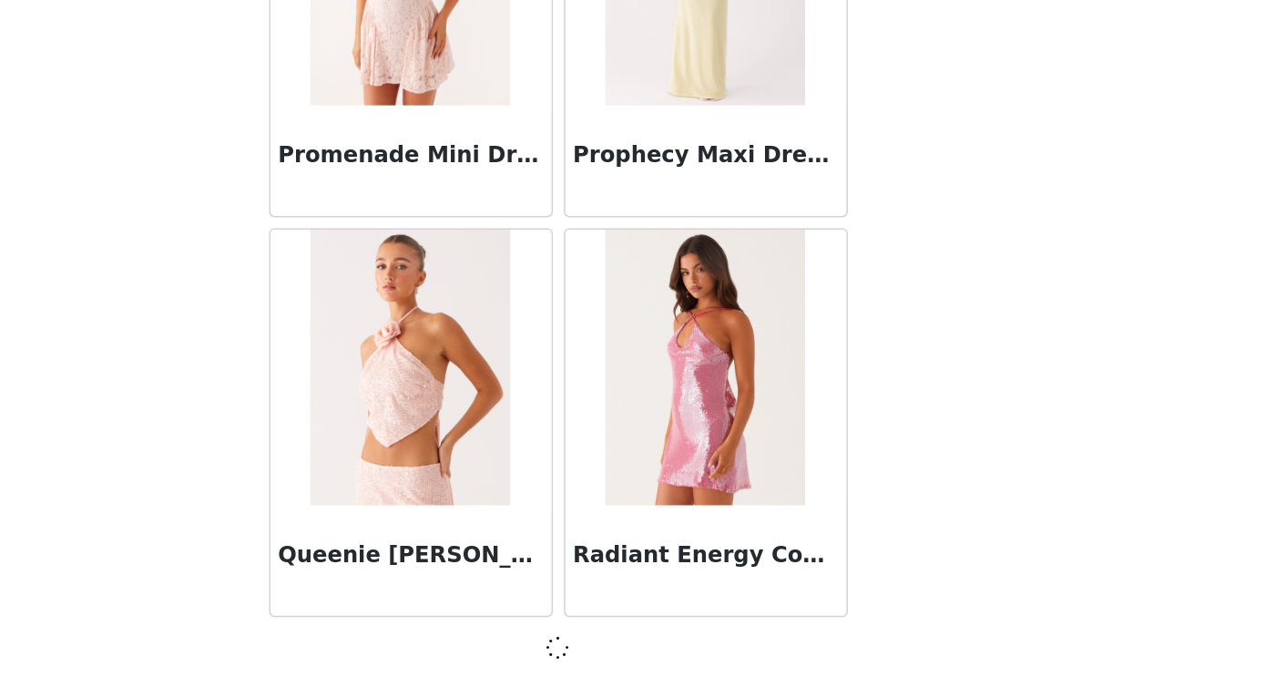
scroll to position [91900, 0]
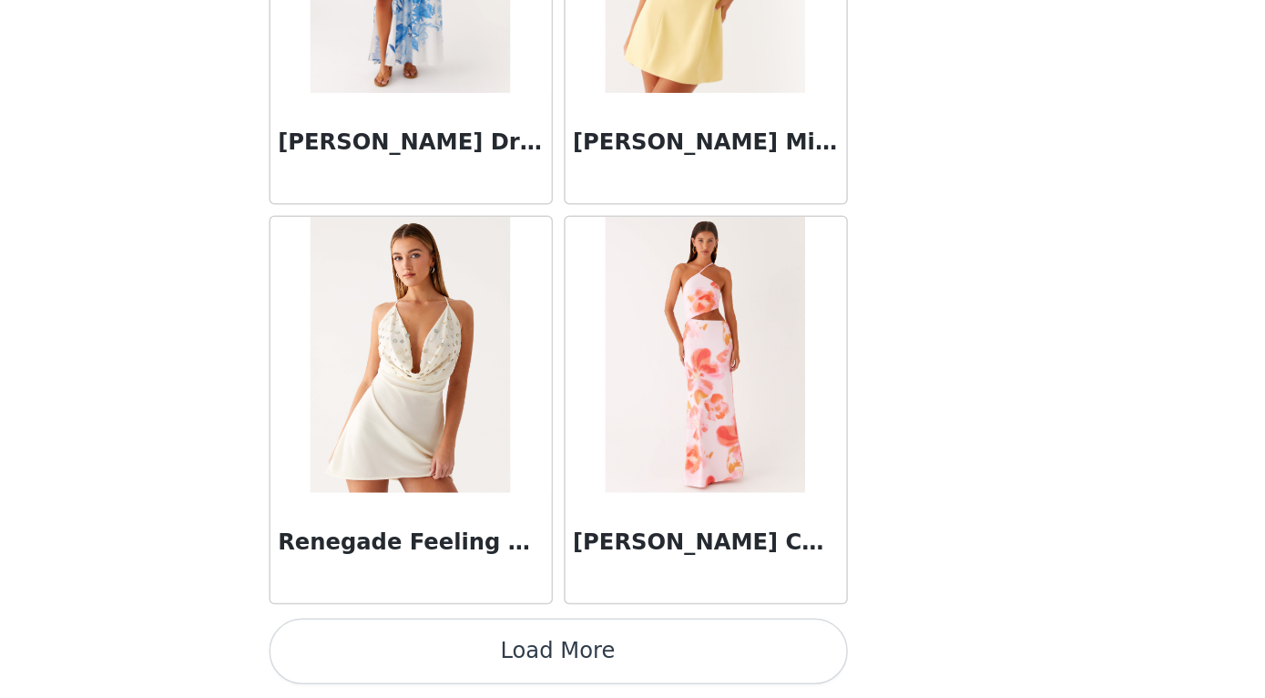
click at [442, 645] on button "Load More" at bounding box center [633, 667] width 383 height 44
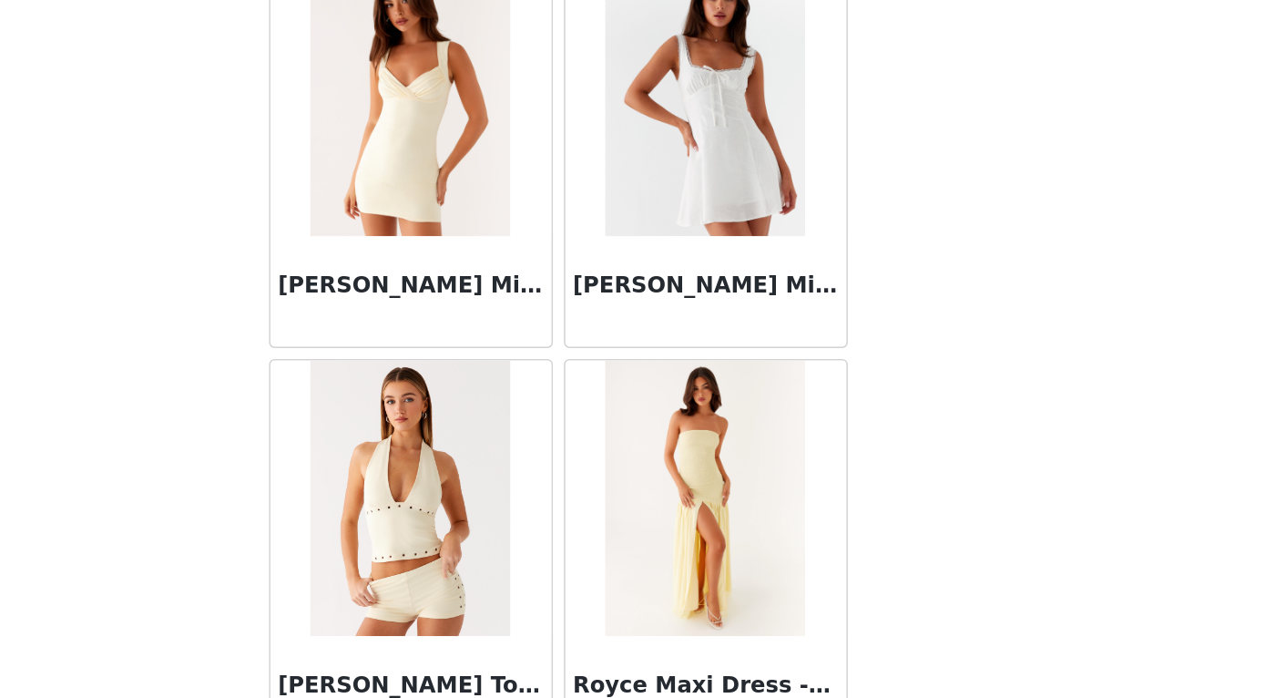
scroll to position [96554, 0]
